Goal: Transaction & Acquisition: Book appointment/travel/reservation

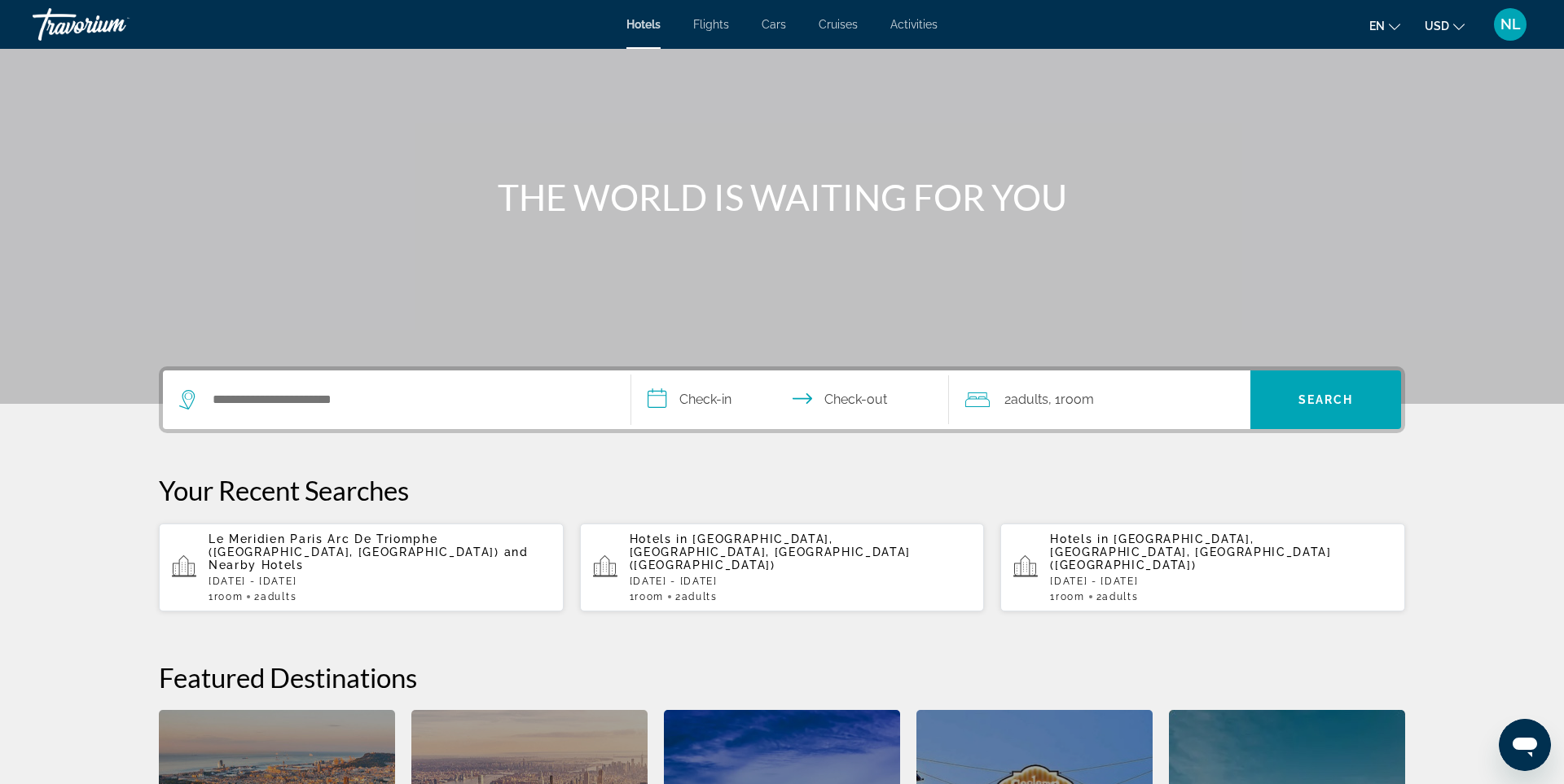
scroll to position [164, 0]
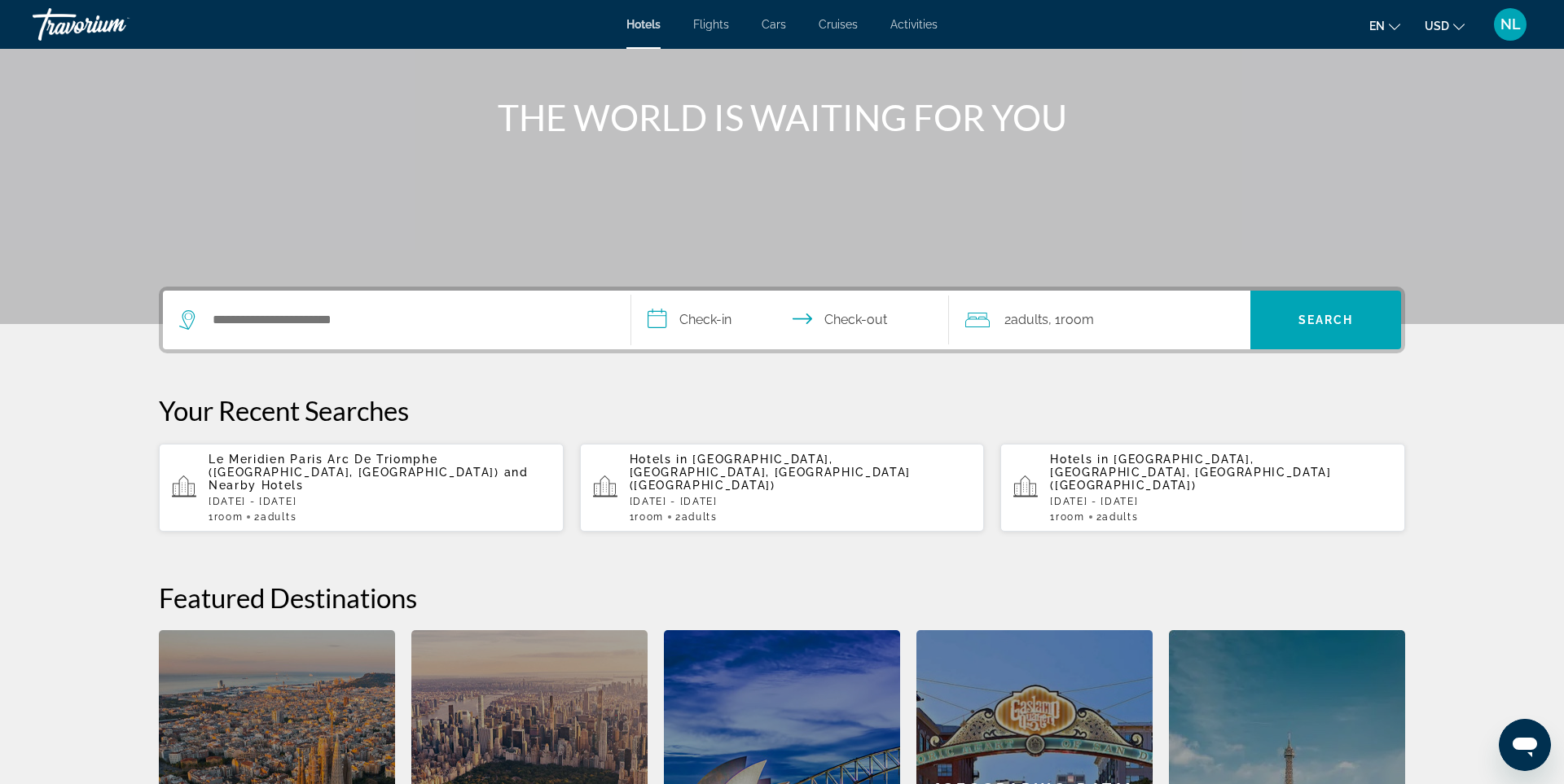
click at [341, 456] on span "Le Meridien Paris Arc De Triomphe ([GEOGRAPHIC_DATA], [GEOGRAPHIC_DATA])" at bounding box center [354, 465] width 290 height 26
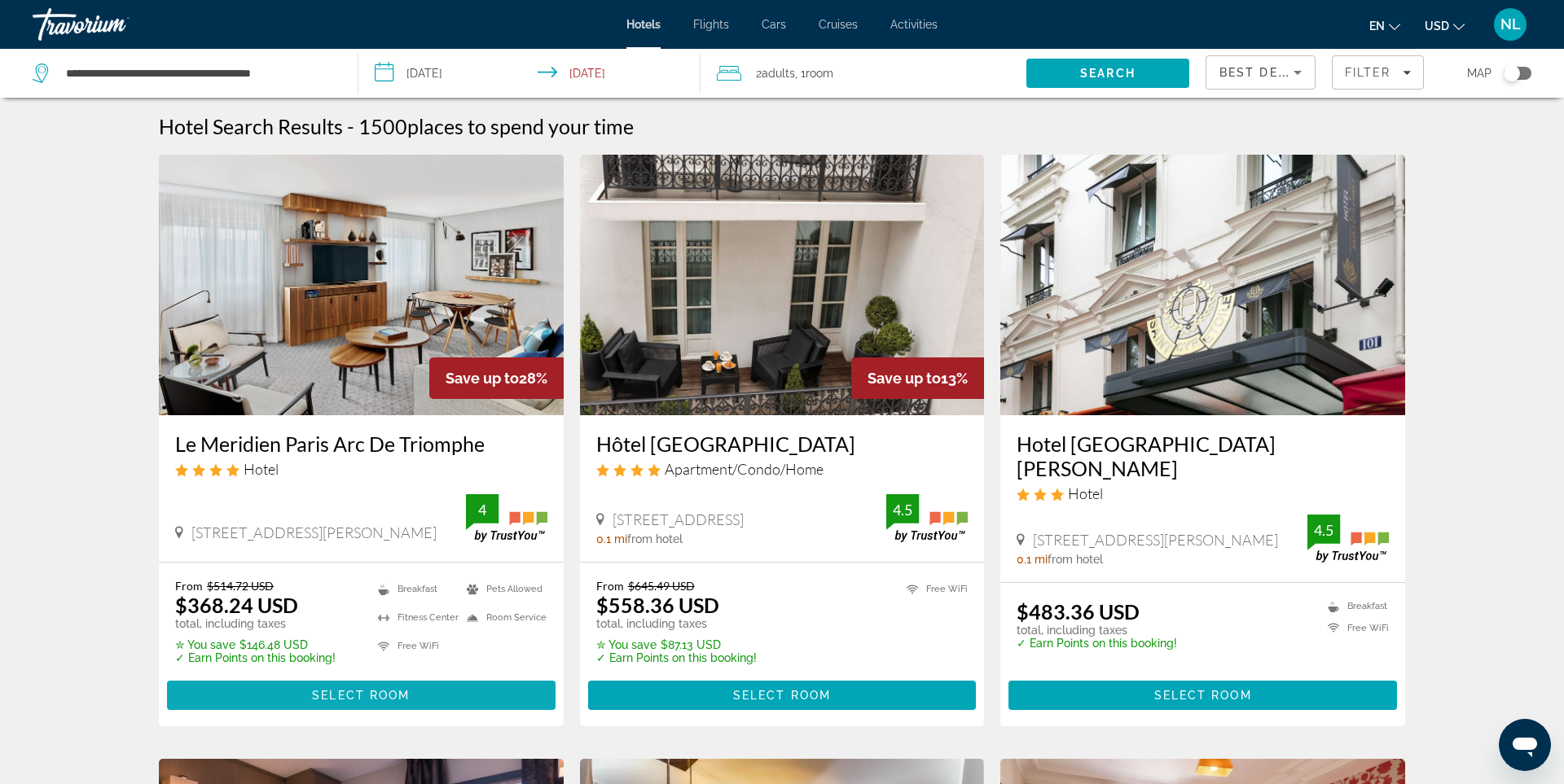
click at [401, 689] on span "Select Room" at bounding box center [361, 695] width 97 height 13
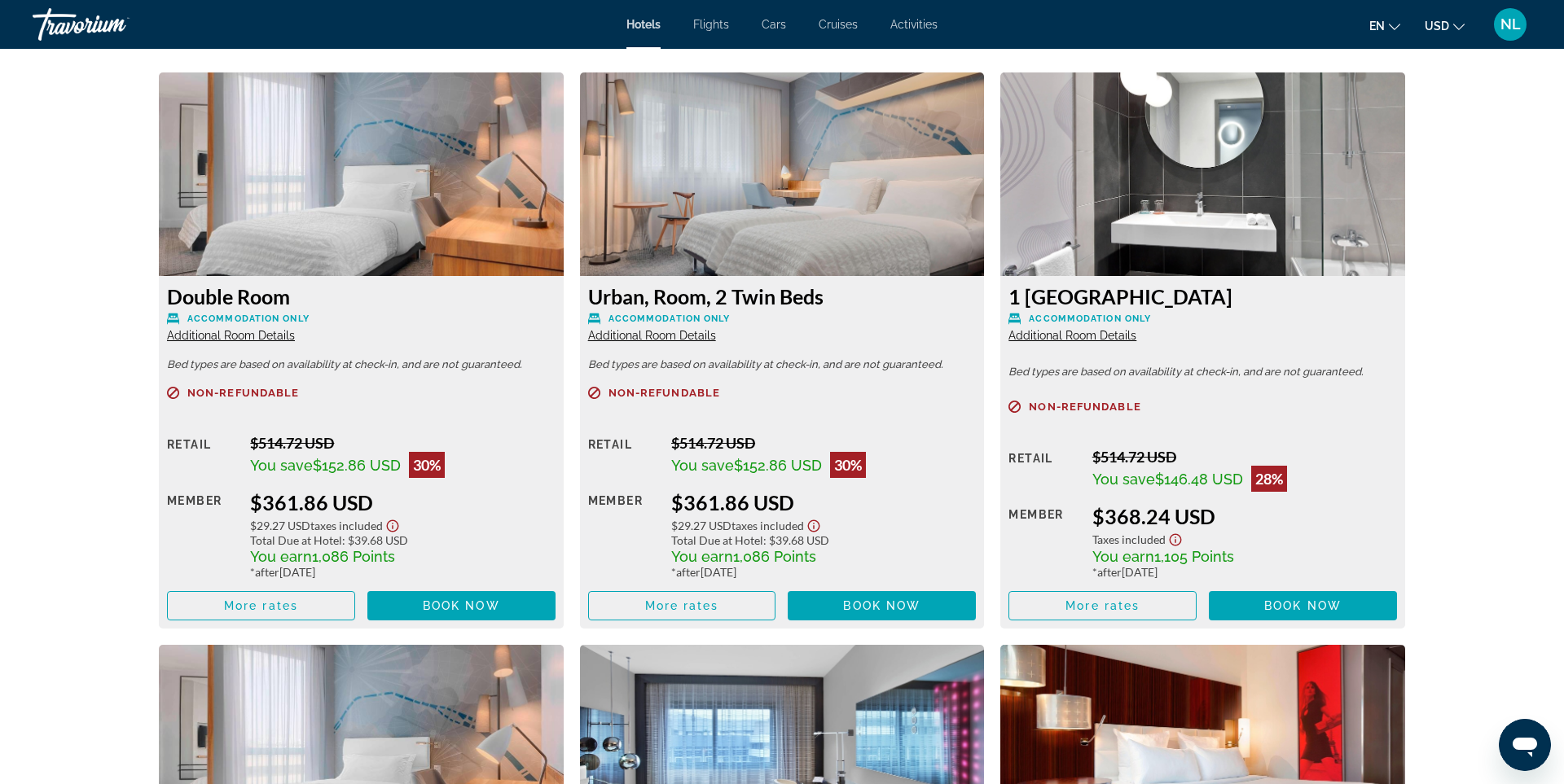
scroll to position [2121, 0]
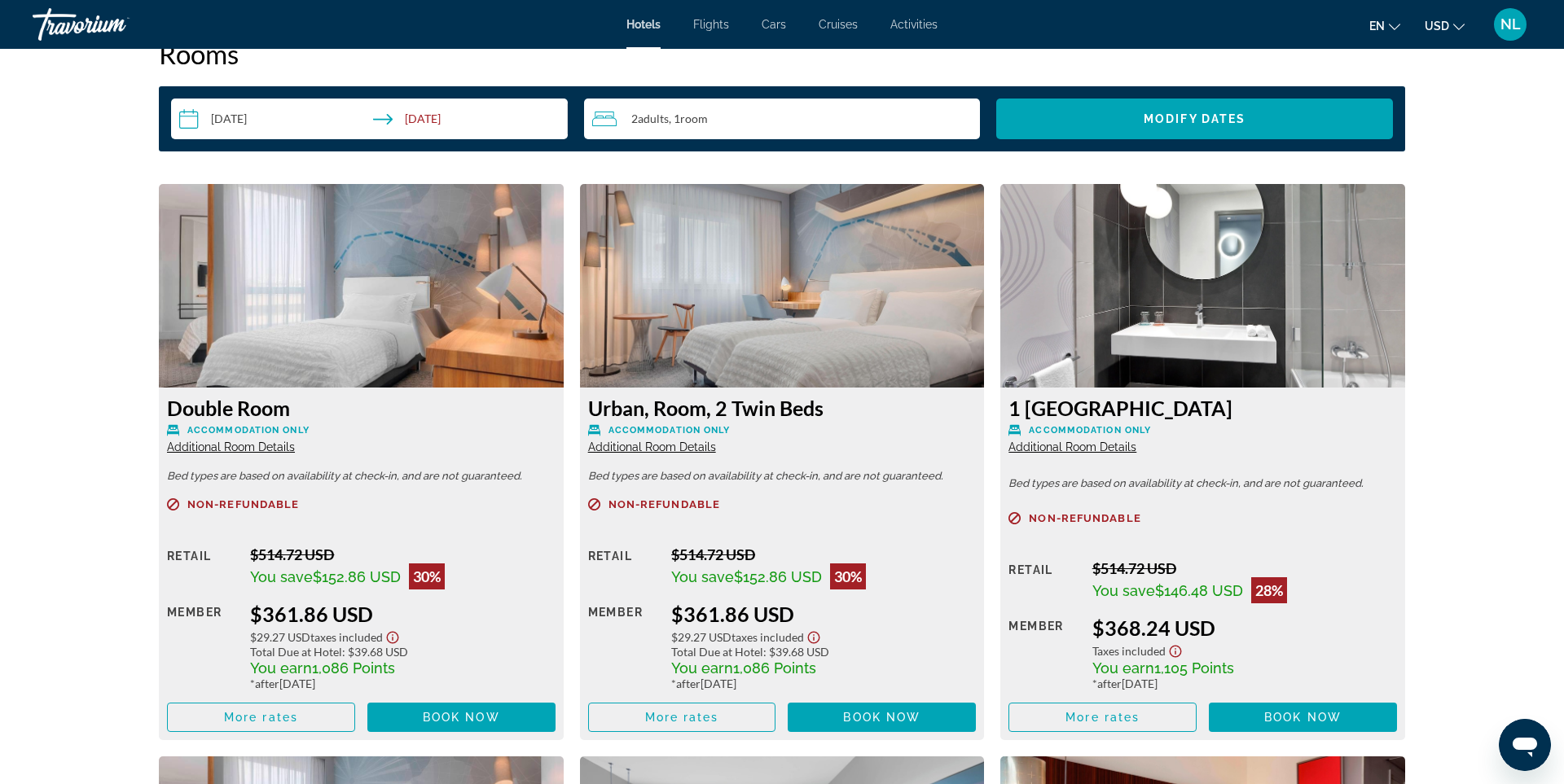
click at [1444, 23] on span "USD" at bounding box center [1437, 26] width 25 height 13
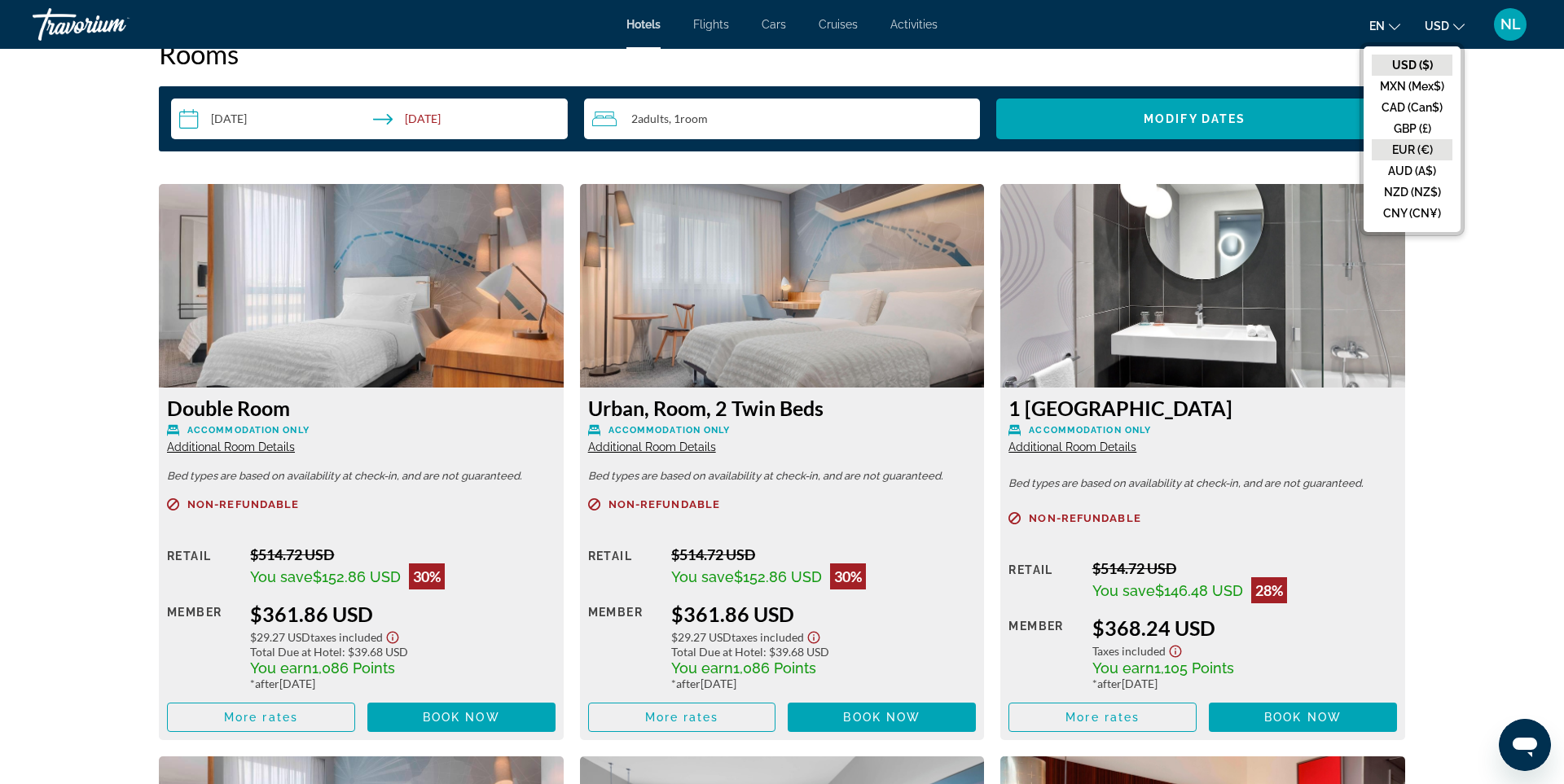
click at [1403, 143] on button "EUR (€)" at bounding box center [1412, 150] width 80 height 21
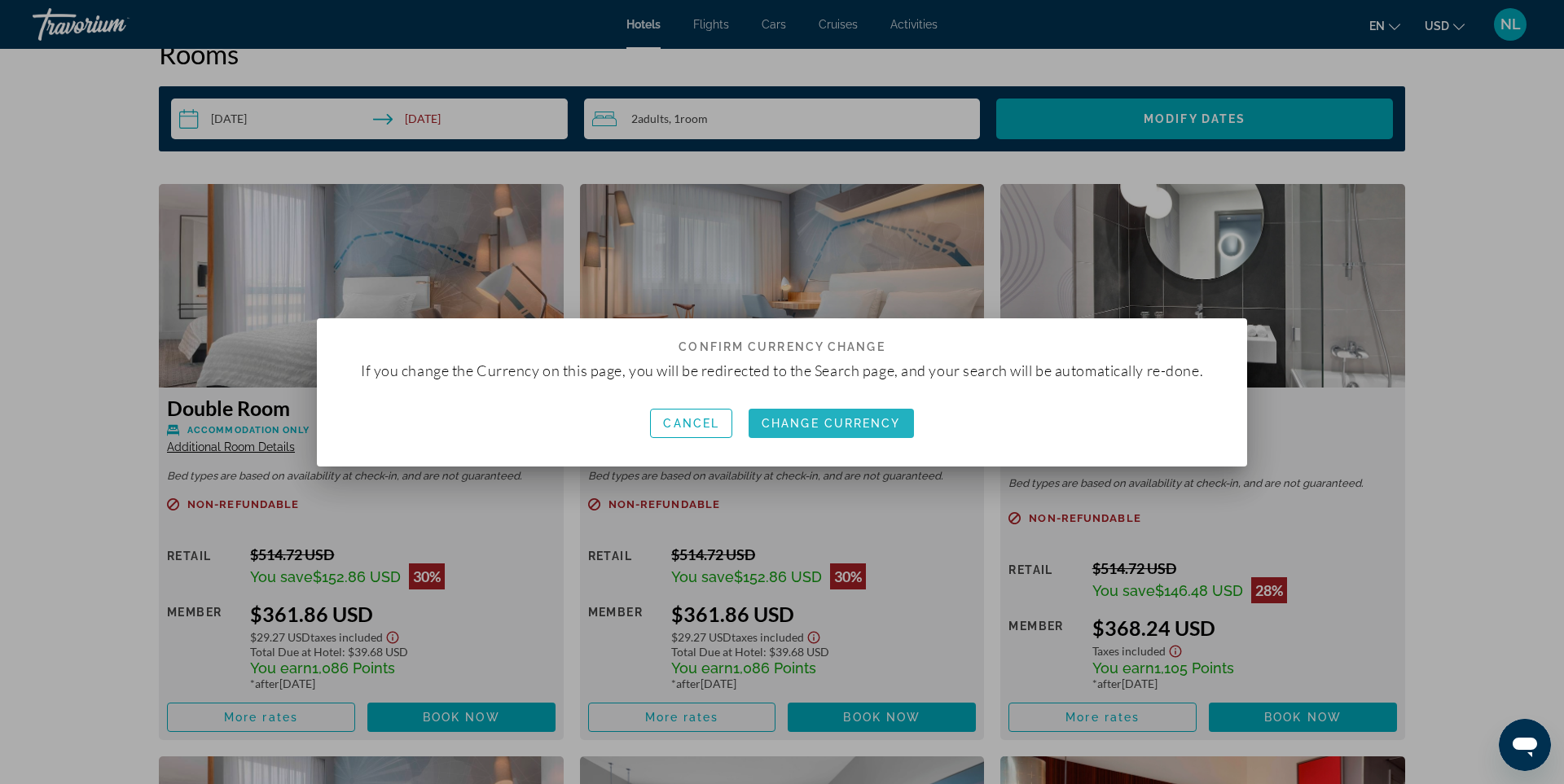
click at [889, 421] on span "Change Currency" at bounding box center [831, 424] width 139 height 13
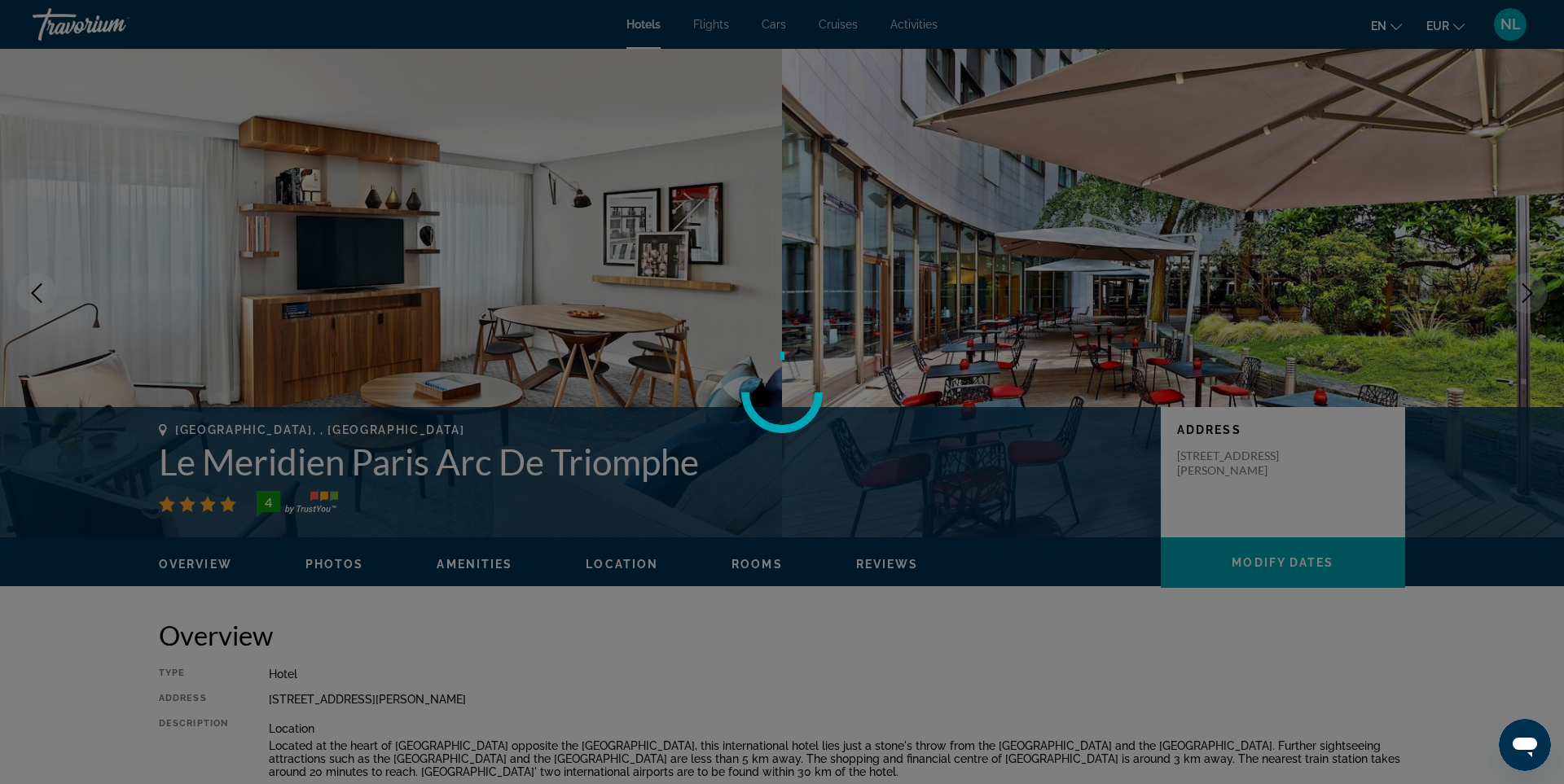
scroll to position [2121, 0]
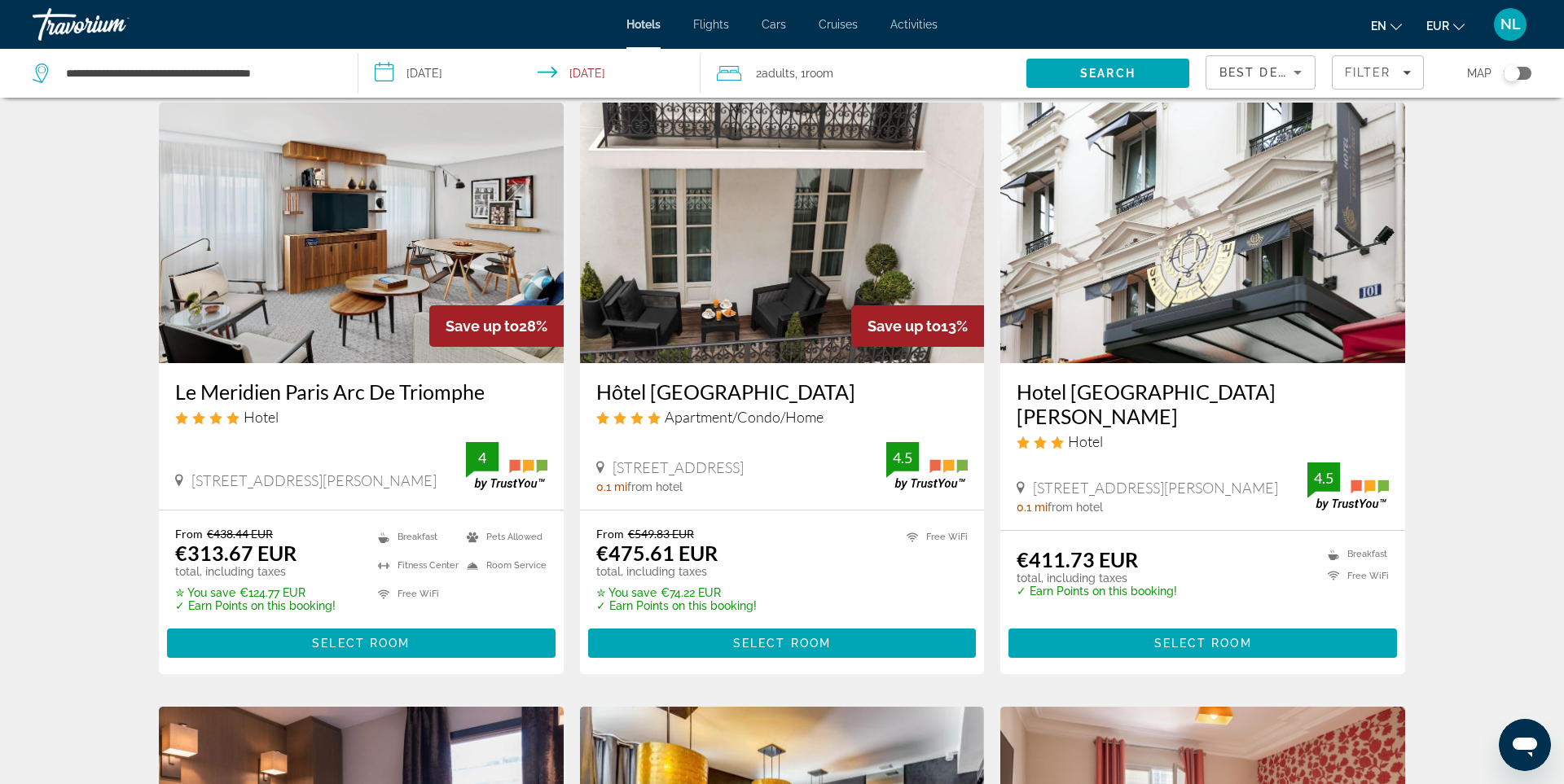
scroll to position [57, 0]
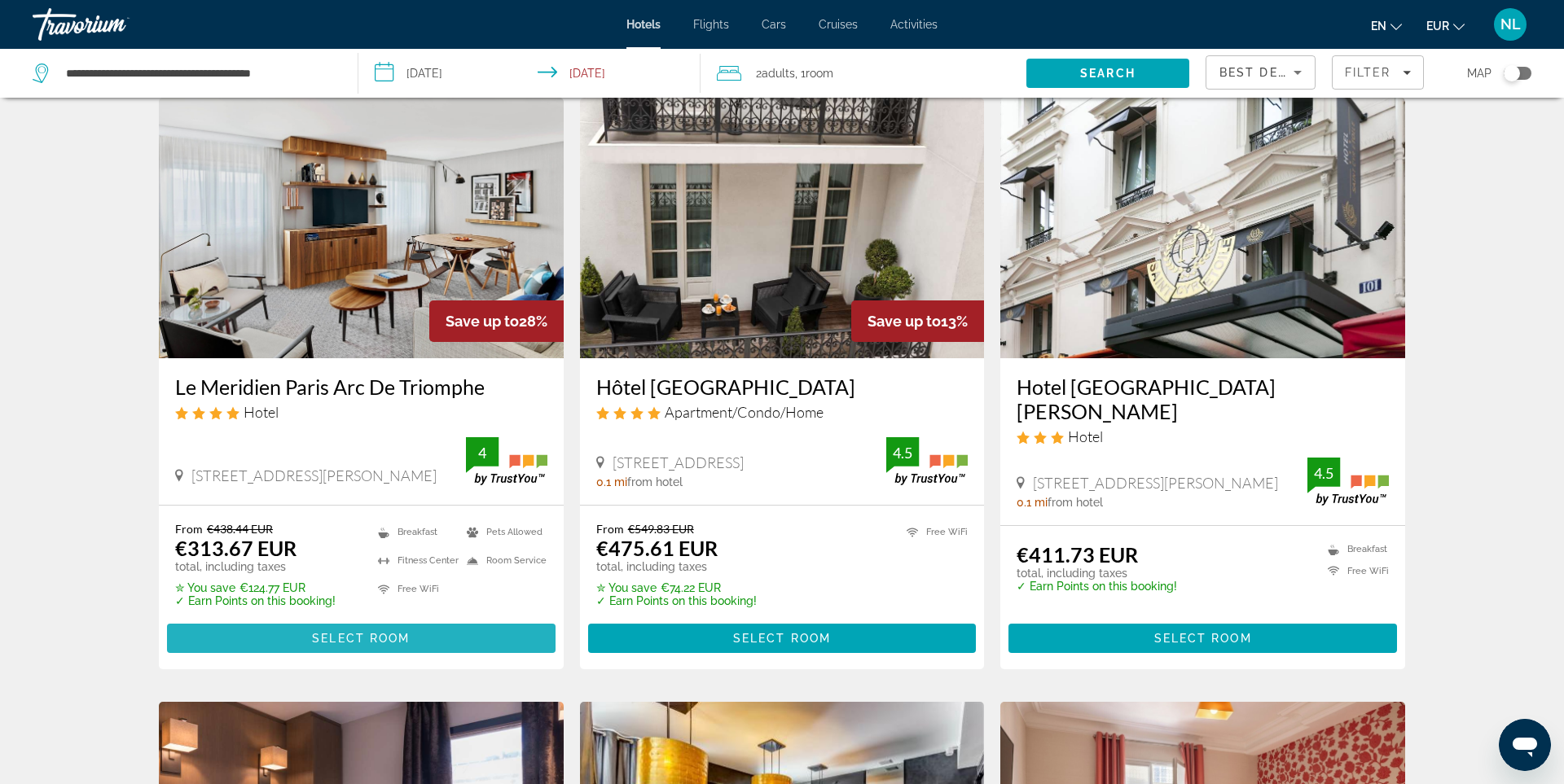
click at [413, 633] on span "Main content" at bounding box center [361, 638] width 389 height 39
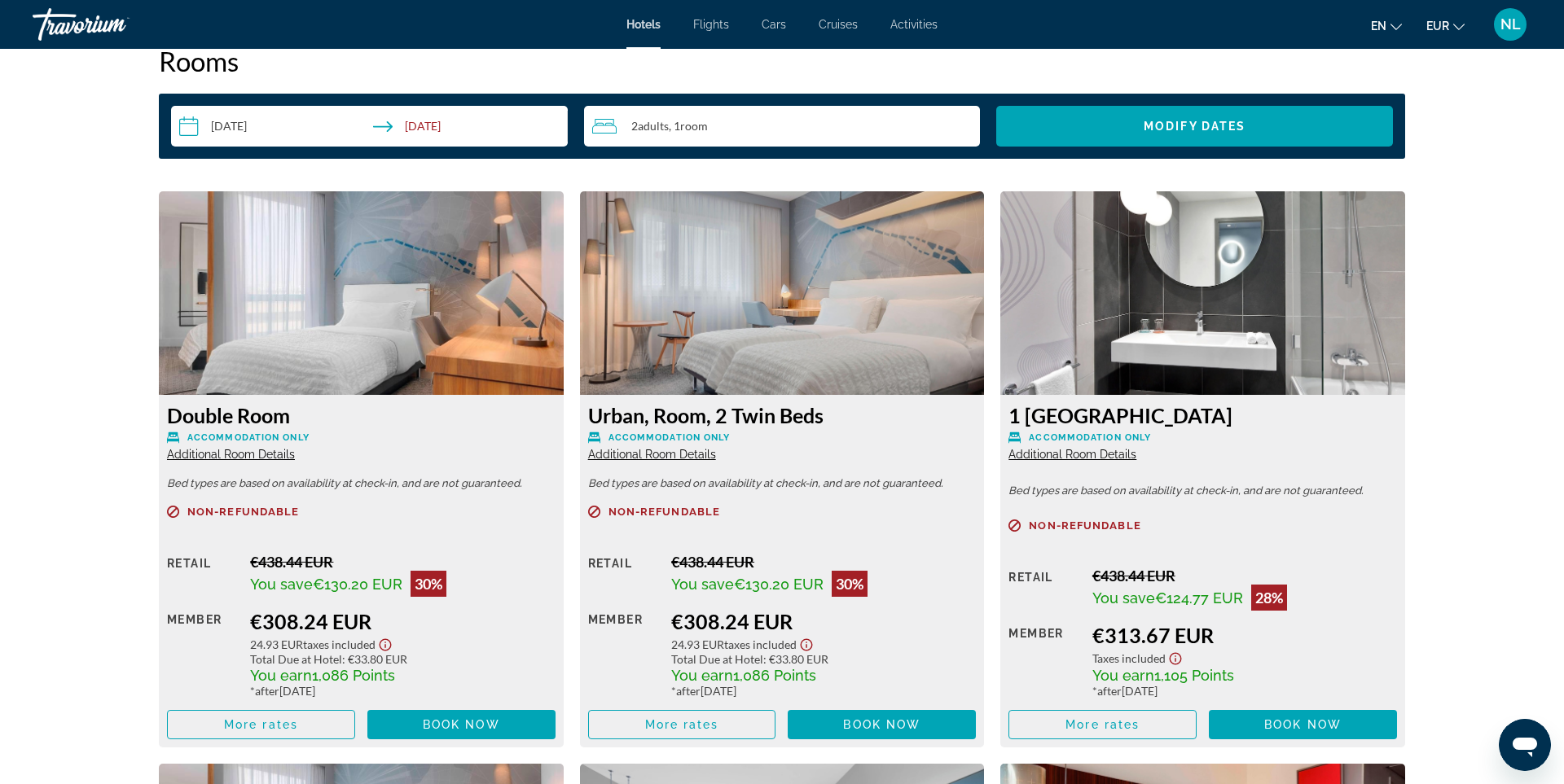
scroll to position [2225, 0]
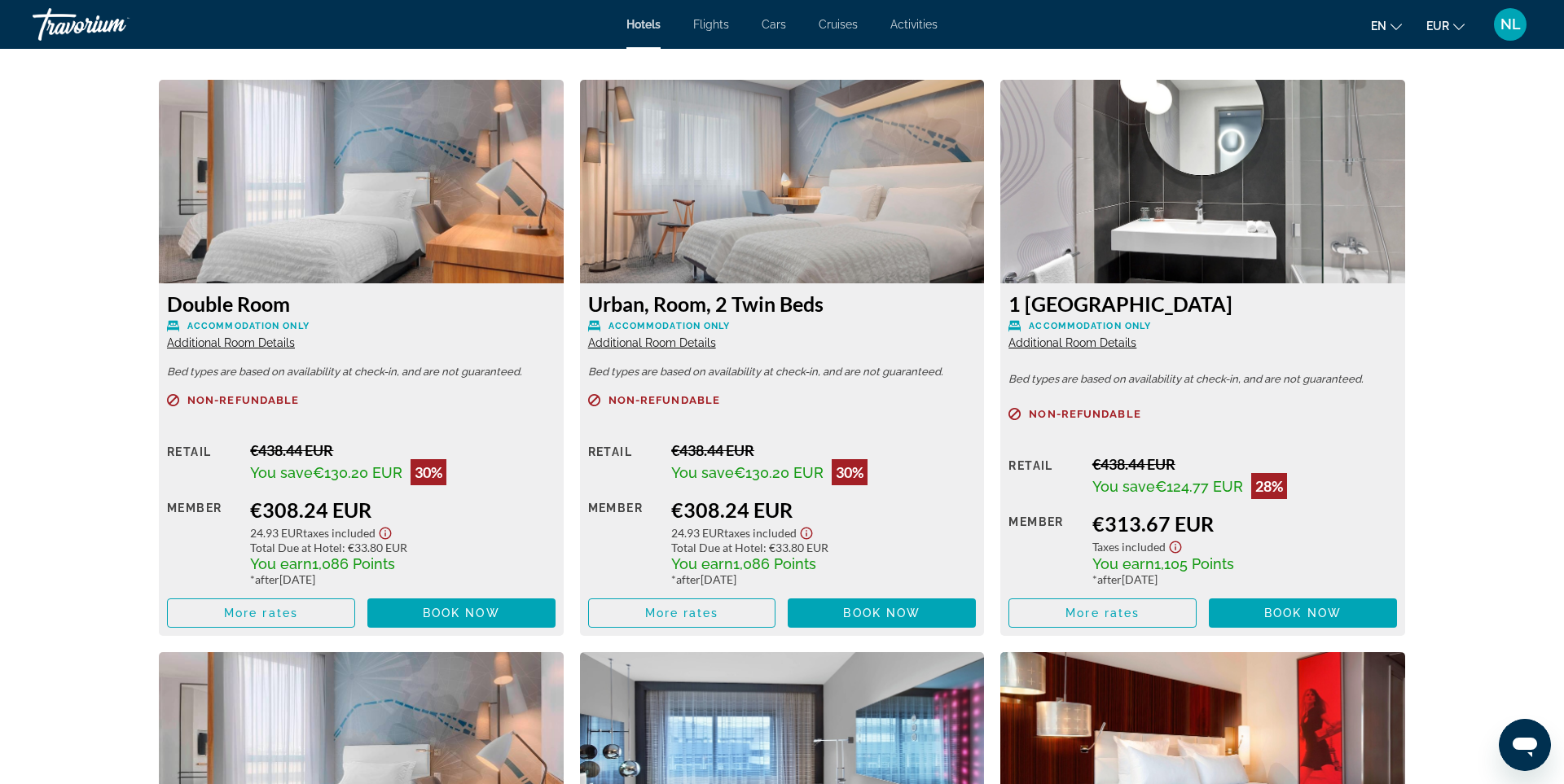
click at [695, 344] on span "Additional Room Details" at bounding box center [653, 343] width 128 height 13
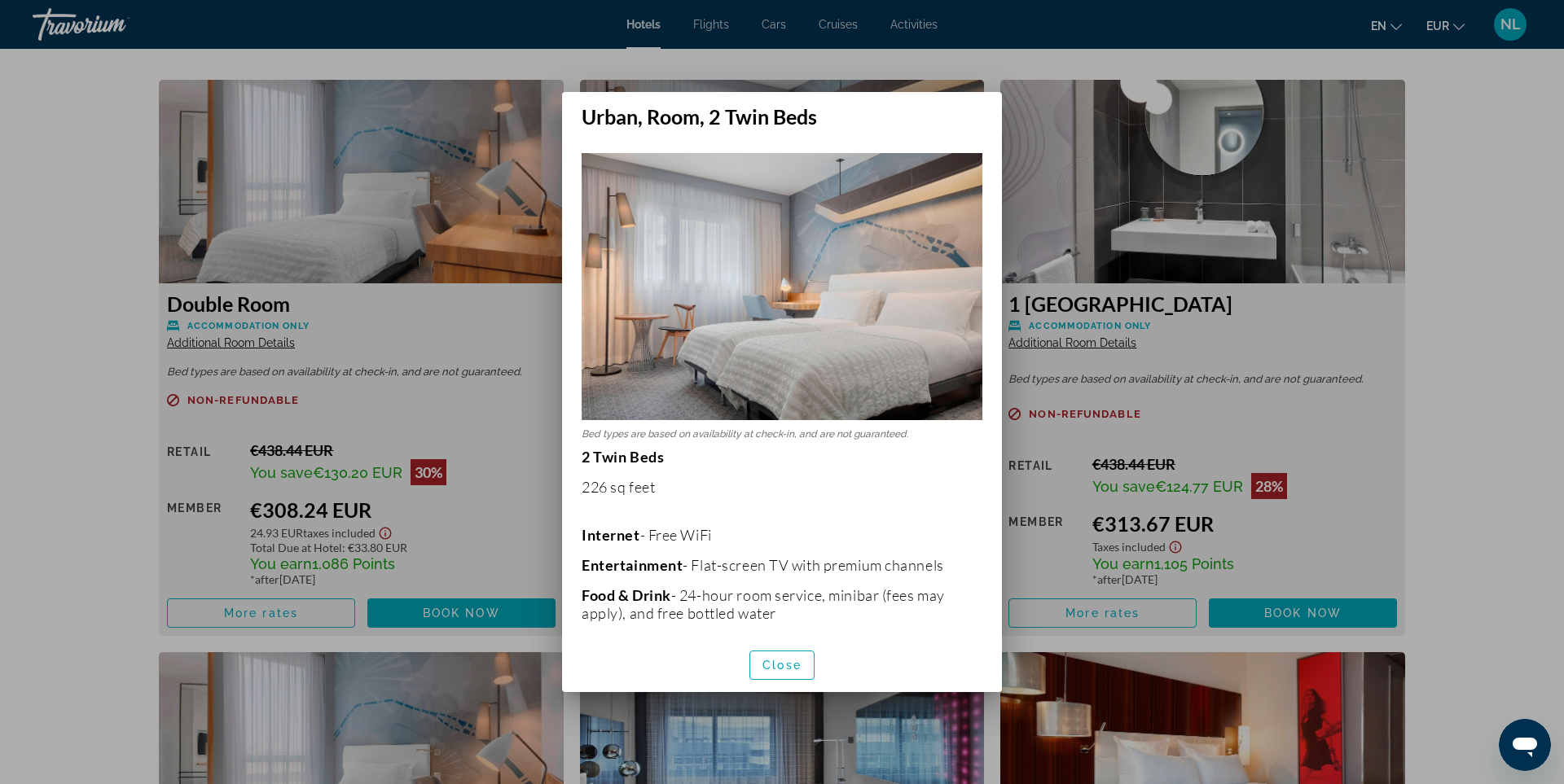
scroll to position [0, 0]
click at [776, 667] on span "Close" at bounding box center [782, 666] width 39 height 13
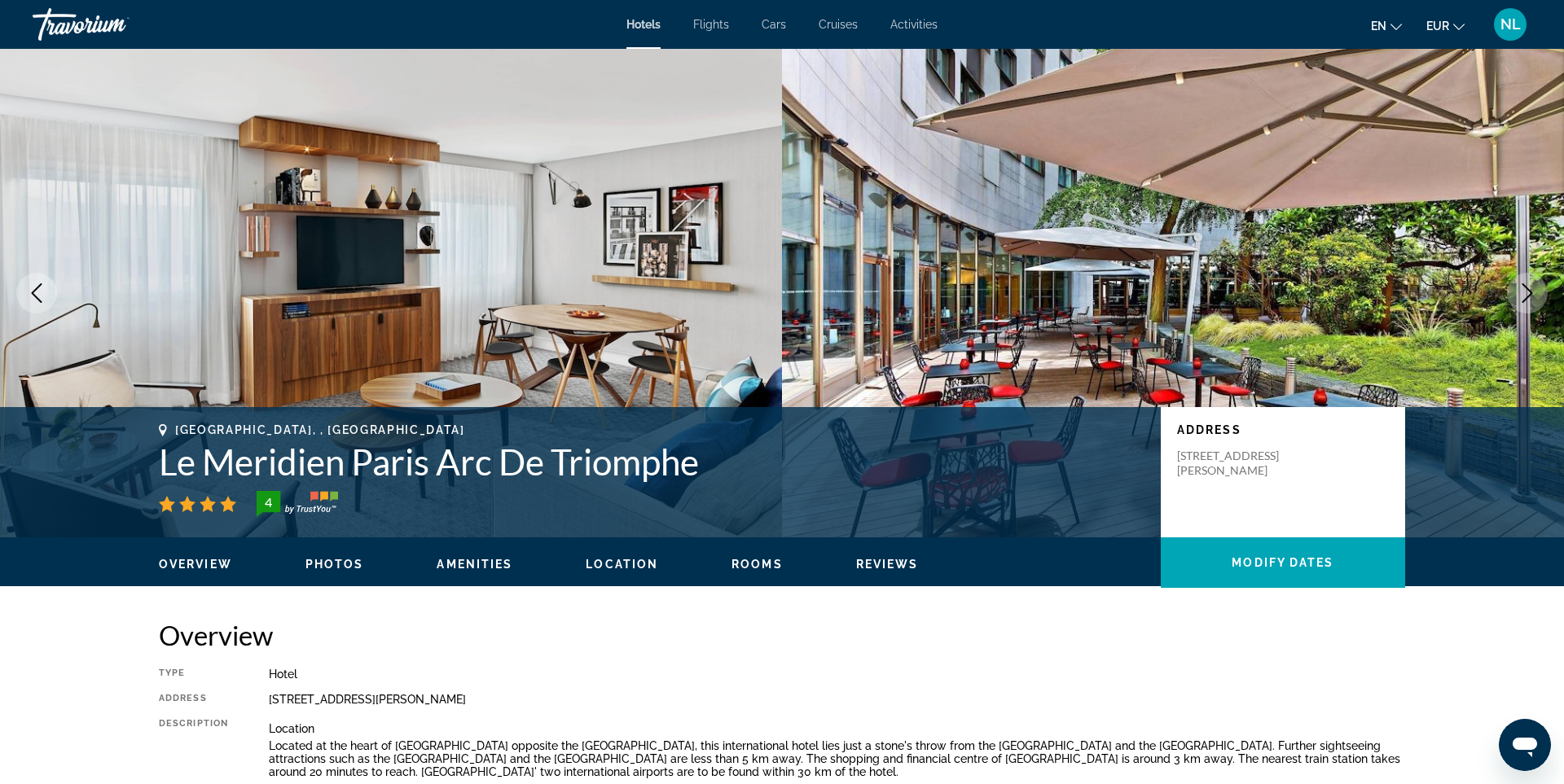
scroll to position [2225, 0]
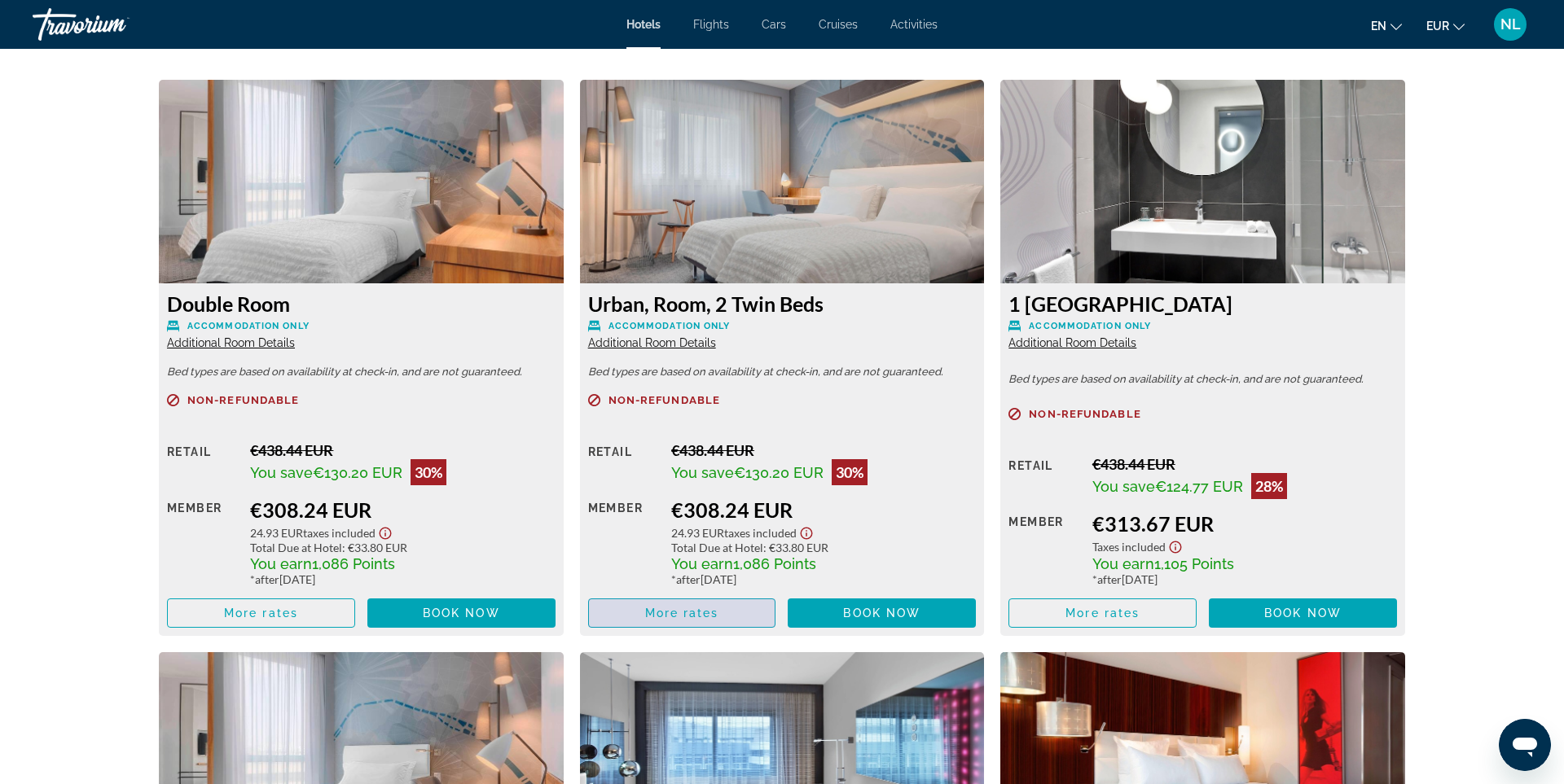
click at [720, 616] on span "Main content" at bounding box center [681, 613] width 186 height 39
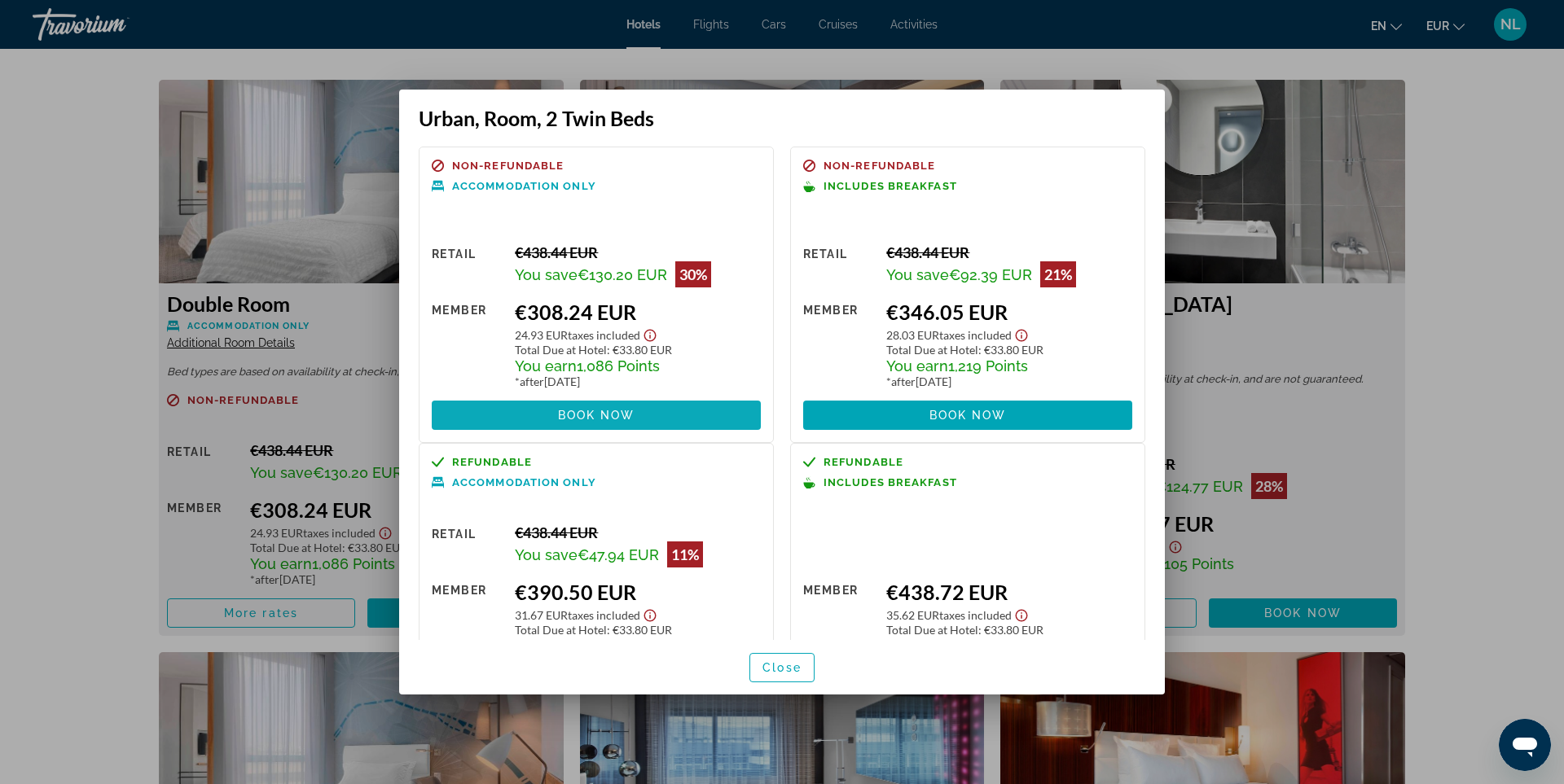
click at [661, 417] on span at bounding box center [596, 414] width 329 height 39
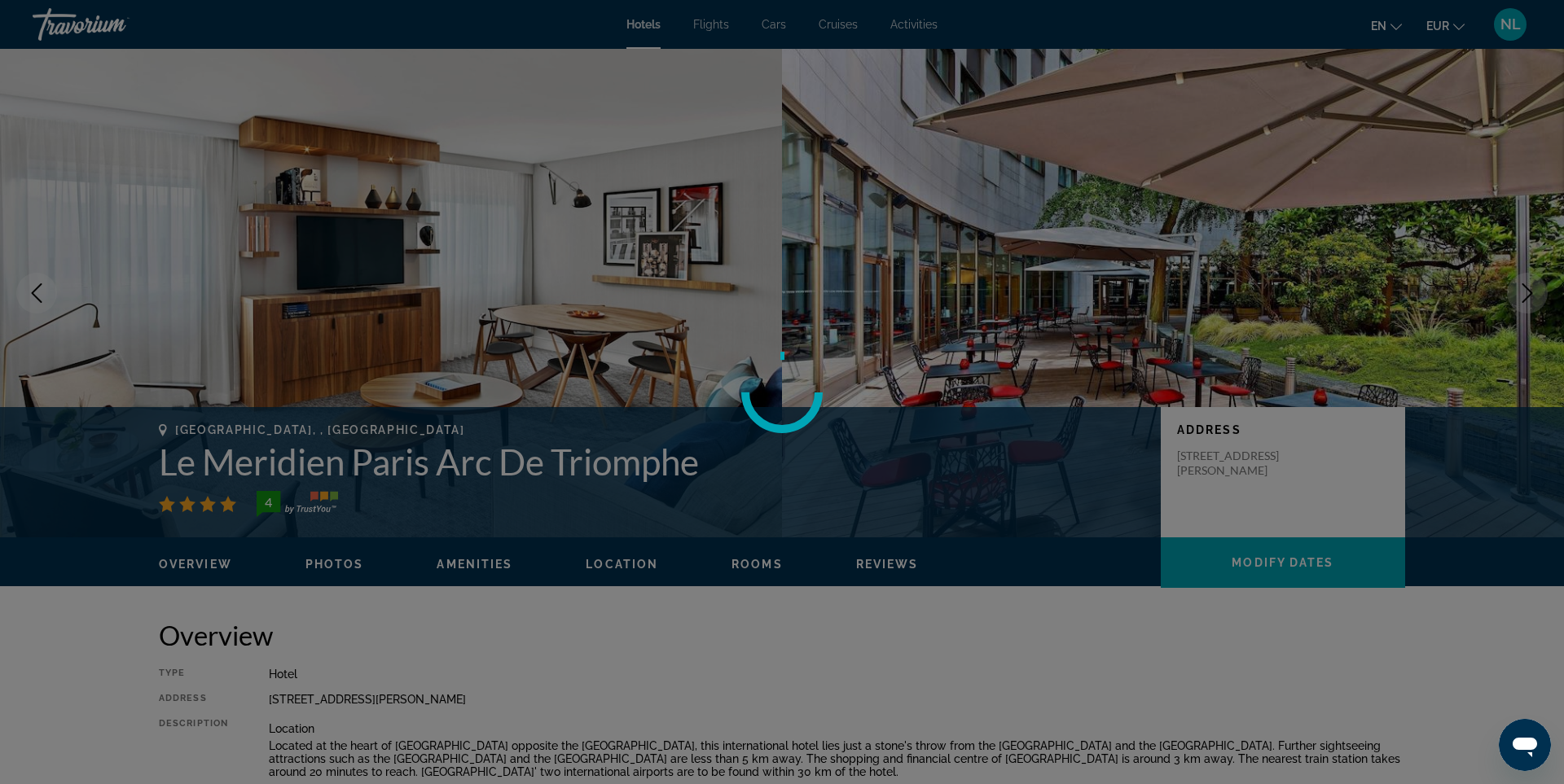
scroll to position [2225, 0]
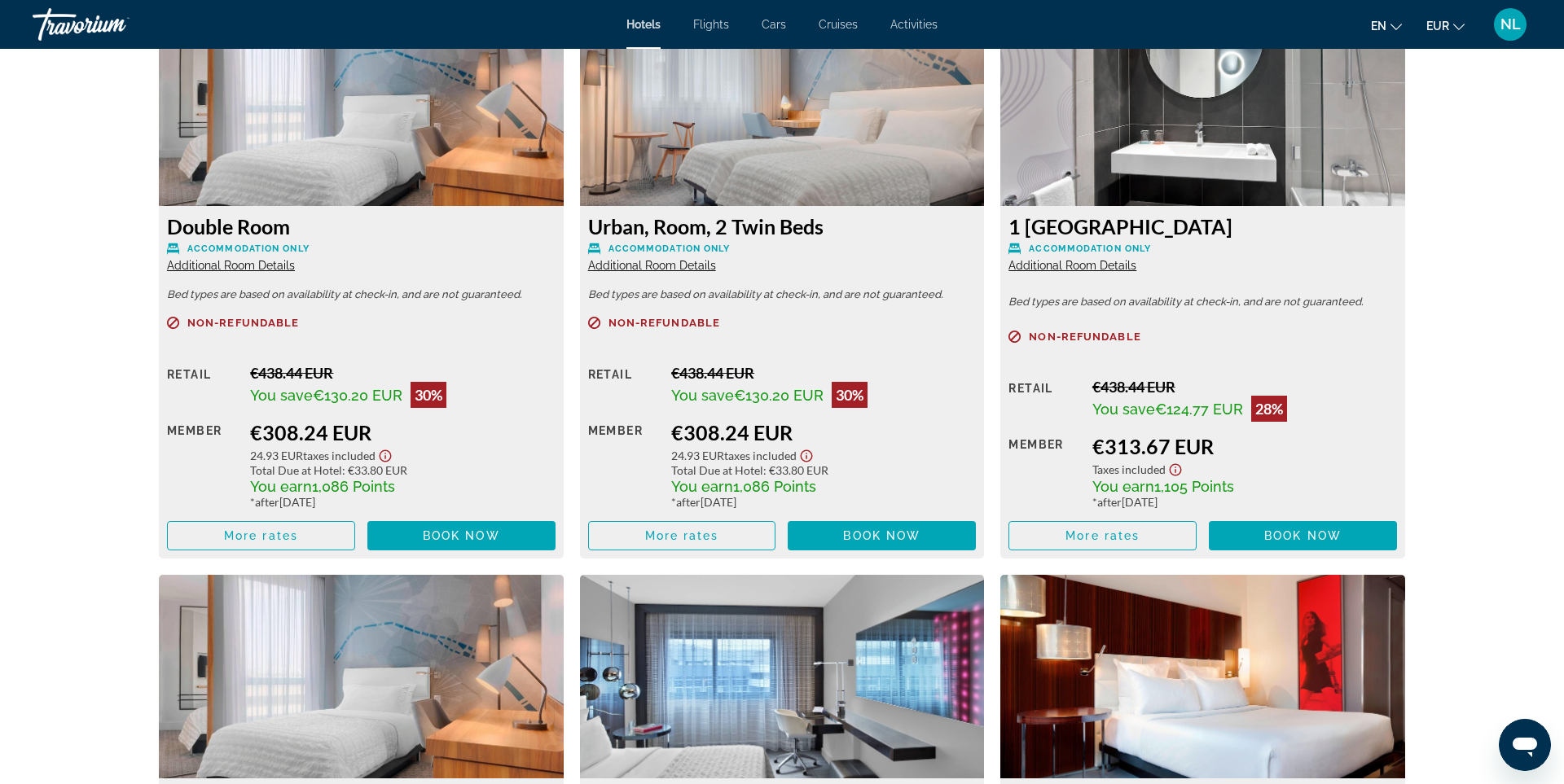
scroll to position [2304, 0]
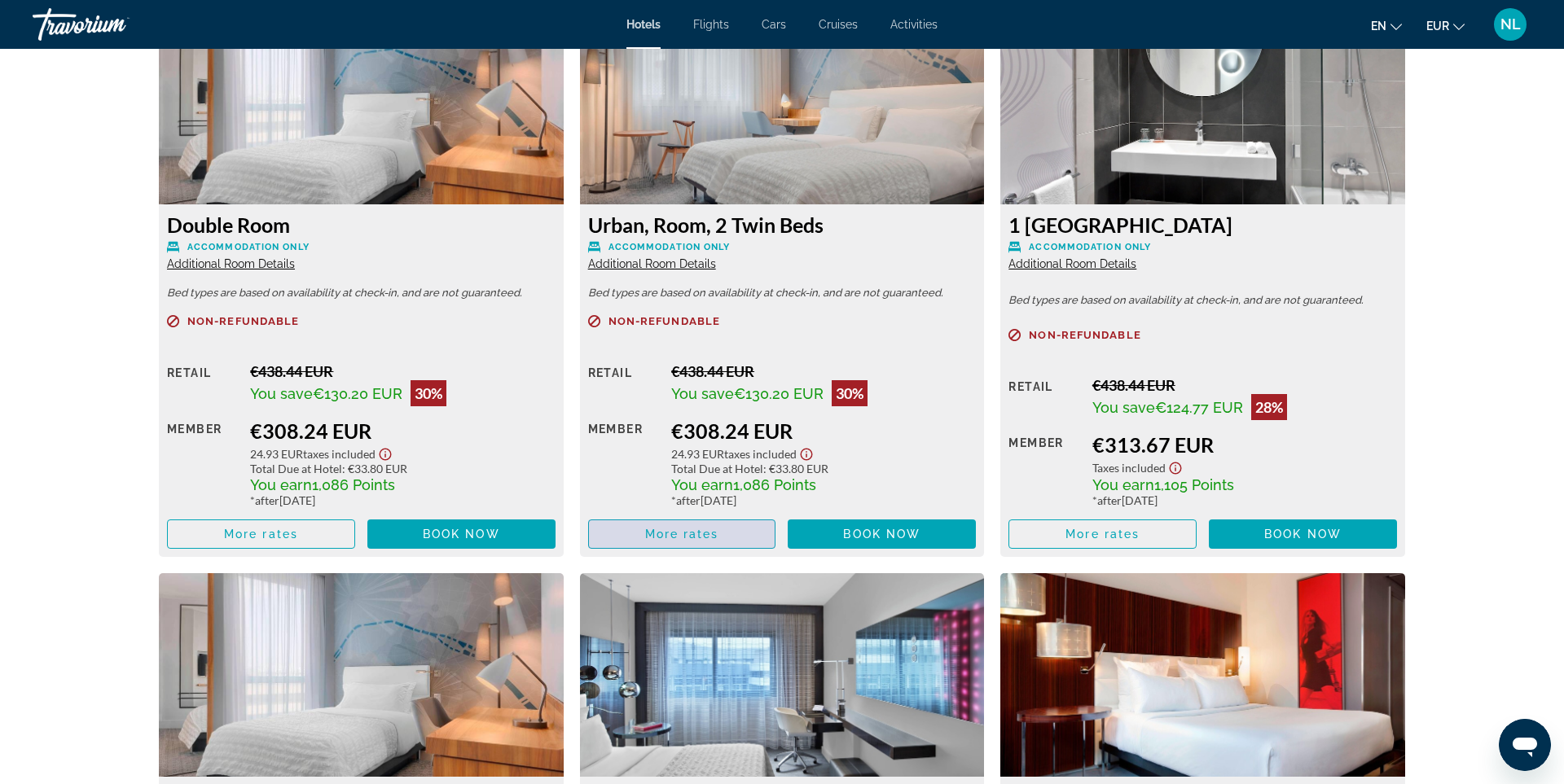
click at [680, 535] on span "More rates" at bounding box center [682, 535] width 75 height 13
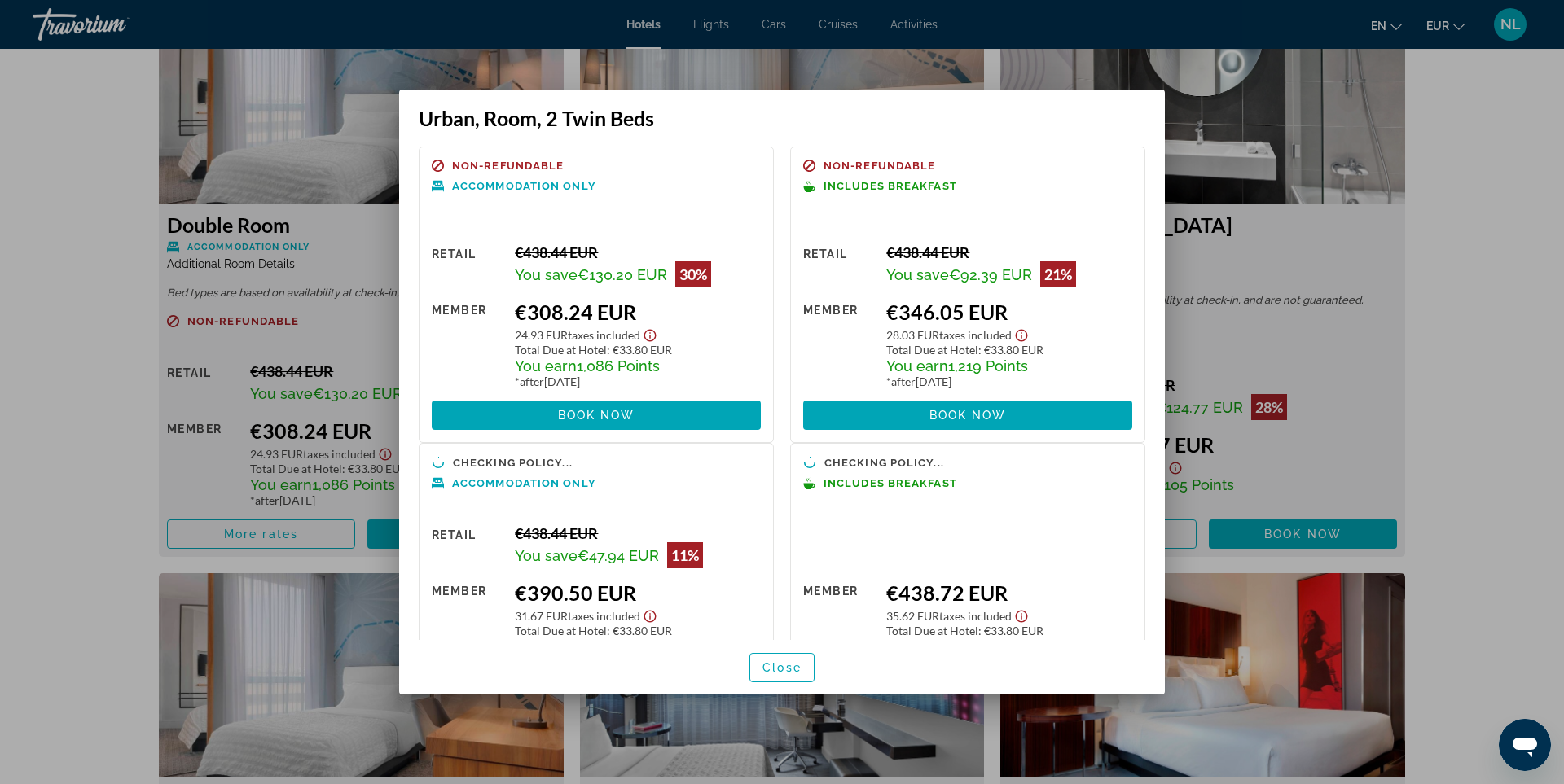
scroll to position [0, 0]
click at [959, 414] on span "Book now" at bounding box center [968, 415] width 77 height 13
